Goal: Information Seeking & Learning: Find specific page/section

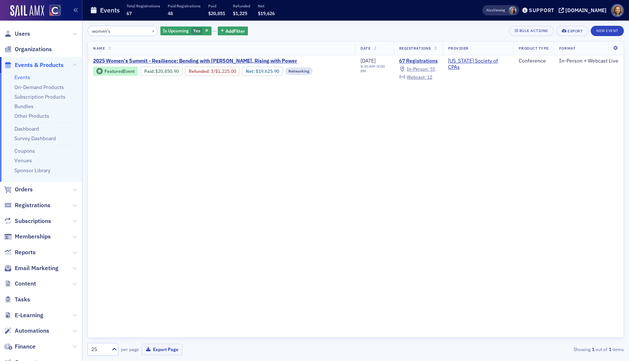
click at [121, 30] on input "women's" at bounding box center [123, 31] width 70 height 10
click at [25, 35] on span "Users" at bounding box center [22, 34] width 15 height 8
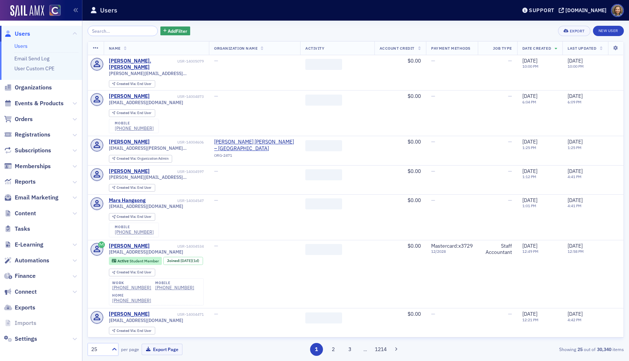
drag, startPoint x: 135, startPoint y: 28, endPoint x: 60, endPoint y: 21, distance: 75.0
click at [61, 22] on div "Users Users Email Send Log User Custom CPE Organizations Events & Products Orde…" at bounding box center [314, 180] width 629 height 361
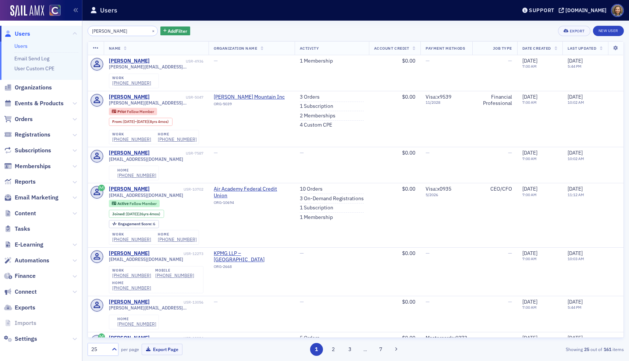
drag, startPoint x: 118, startPoint y: 27, endPoint x: 82, endPoint y: 27, distance: 35.7
click at [82, 27] on div "Users Users Email Send Log User Custom CPE Organizations Events & Products Orde…" at bounding box center [314, 180] width 629 height 361
click at [103, 31] on input "Brad Tafoya" at bounding box center [123, 31] width 70 height 10
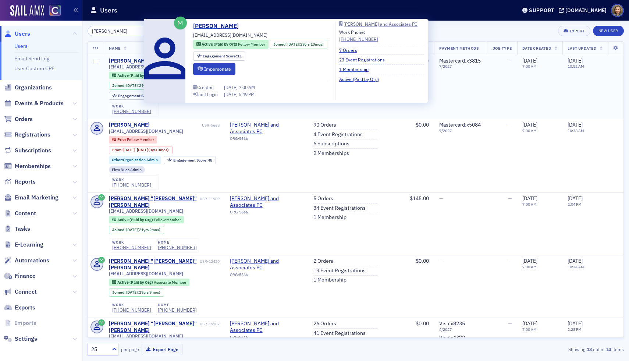
type input "Tafoya"
click at [127, 61] on div "Bradley Tafoya" at bounding box center [129, 61] width 41 height 7
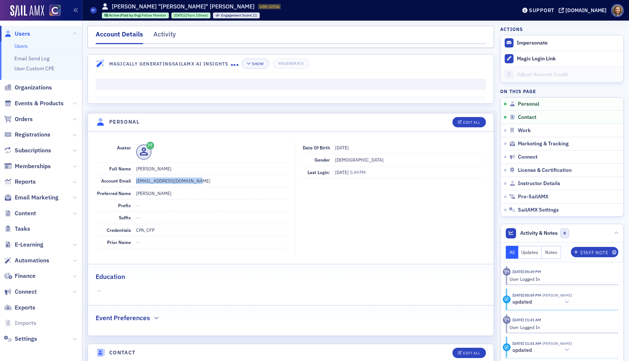
drag, startPoint x: 204, startPoint y: 183, endPoint x: 134, endPoint y: 182, distance: 69.6
click at [134, 182] on div "Account Email btafoya@tafoyabarrett.com" at bounding box center [192, 181] width 190 height 12
copy dd "btafoya@tafoyabarrett.com"
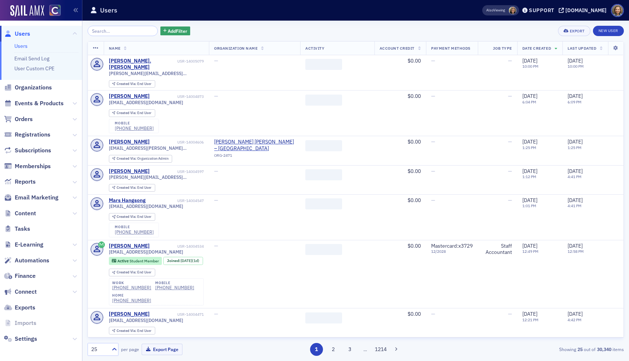
click at [42, 99] on span "Events & Products" at bounding box center [41, 104] width 82 height 16
click at [43, 101] on span "Events & Products" at bounding box center [39, 103] width 49 height 8
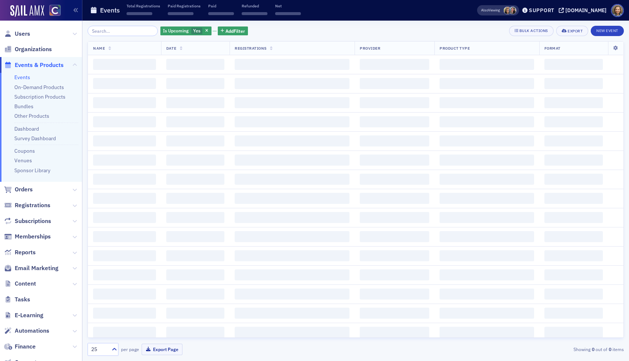
click at [106, 32] on input "search" at bounding box center [123, 31] width 70 height 10
type input "d"
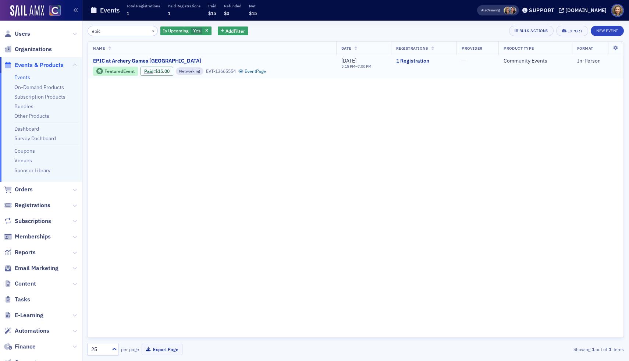
type input "epic"
click at [130, 61] on span "EPIC at Archery Games [GEOGRAPHIC_DATA]" at bounding box center [155, 61] width 124 height 7
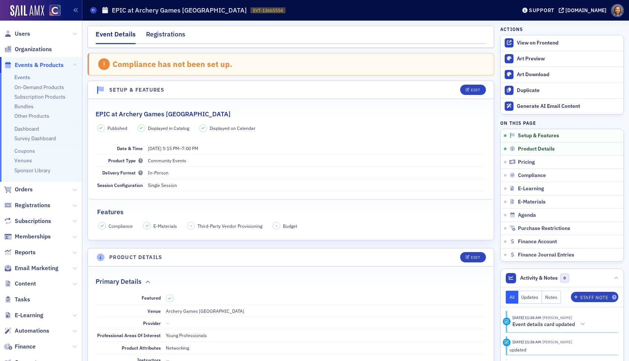
click at [163, 35] on div "Registrations" at bounding box center [165, 36] width 39 height 14
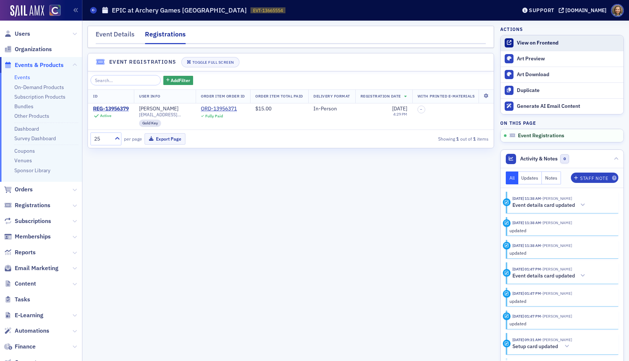
click at [536, 42] on div "View on Frontend" at bounding box center [568, 43] width 103 height 7
